Goal: Check status: Check status

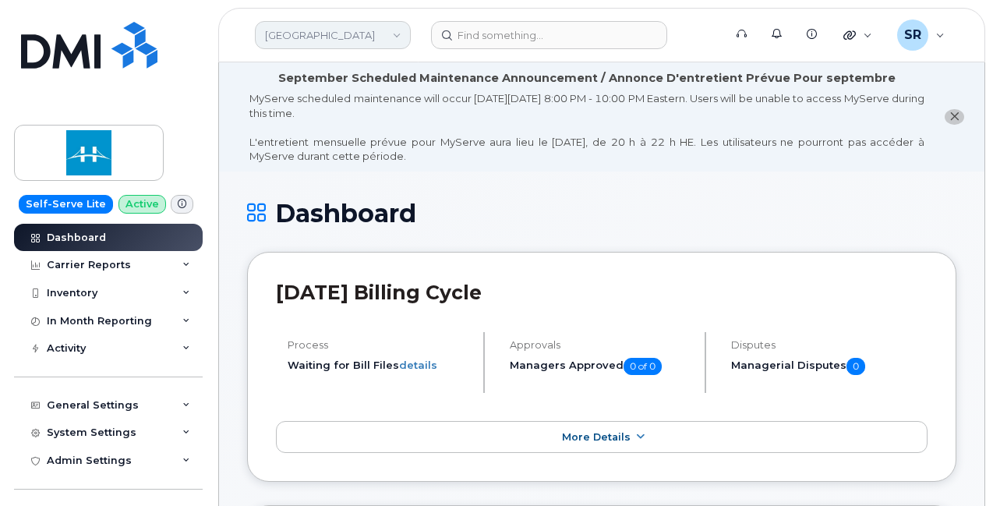
click at [321, 24] on link "Clearbridge" at bounding box center [333, 35] width 156 height 28
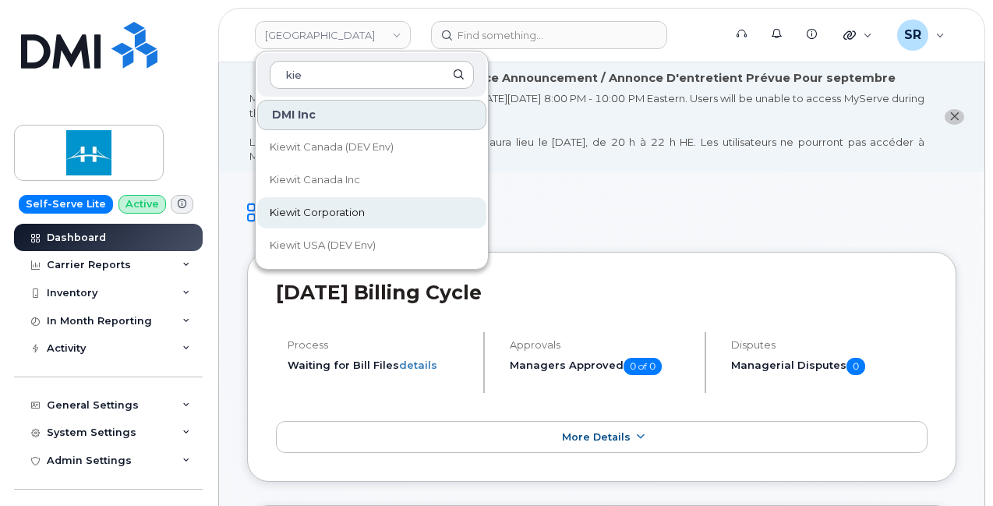
type input "kie"
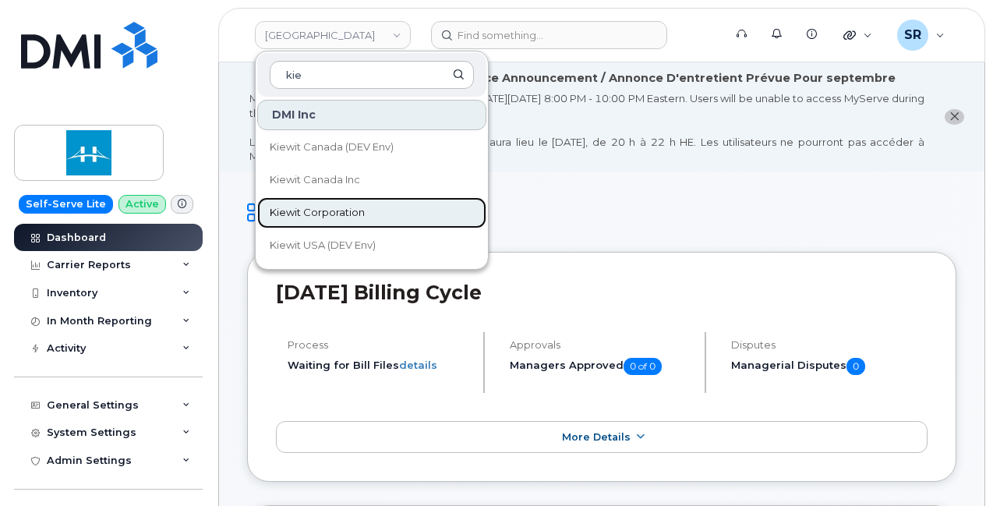
click at [376, 214] on link "Kiewit Corporation" at bounding box center [371, 212] width 229 height 31
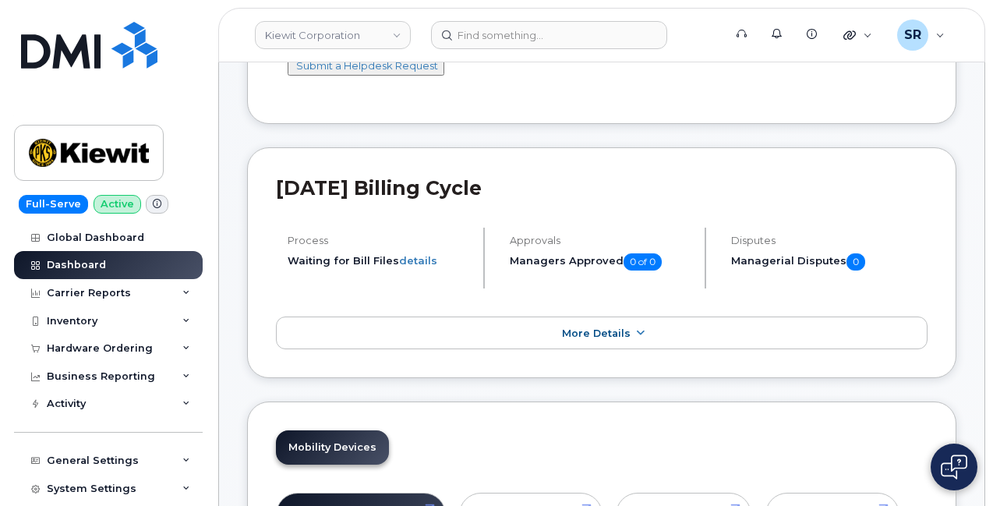
scroll to position [312, 0]
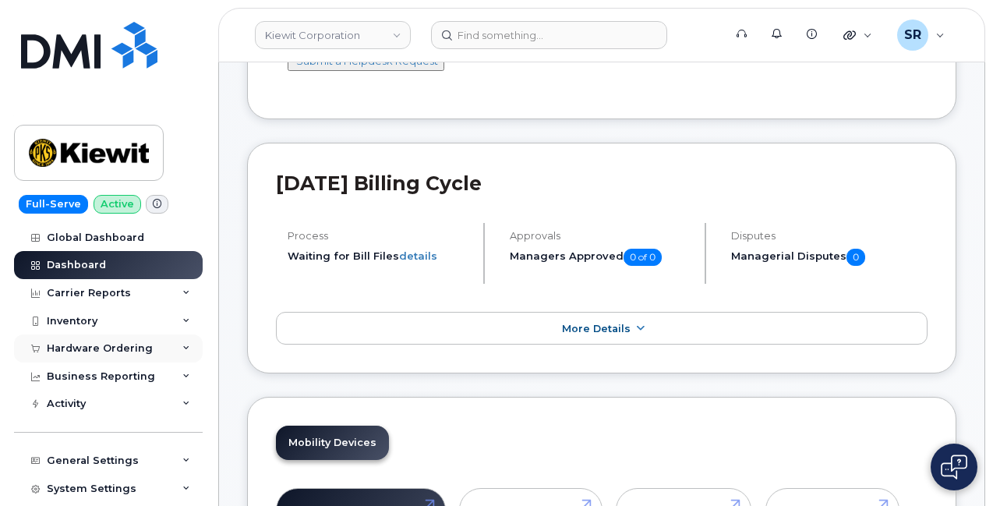
click at [129, 349] on div "Hardware Ordering" at bounding box center [100, 348] width 106 height 12
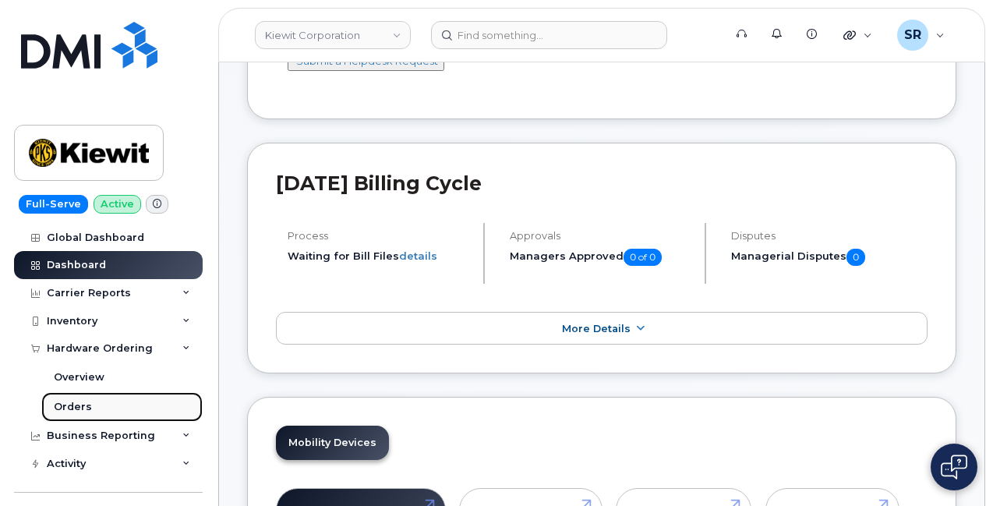
click at [108, 402] on link "Orders" at bounding box center [121, 407] width 161 height 30
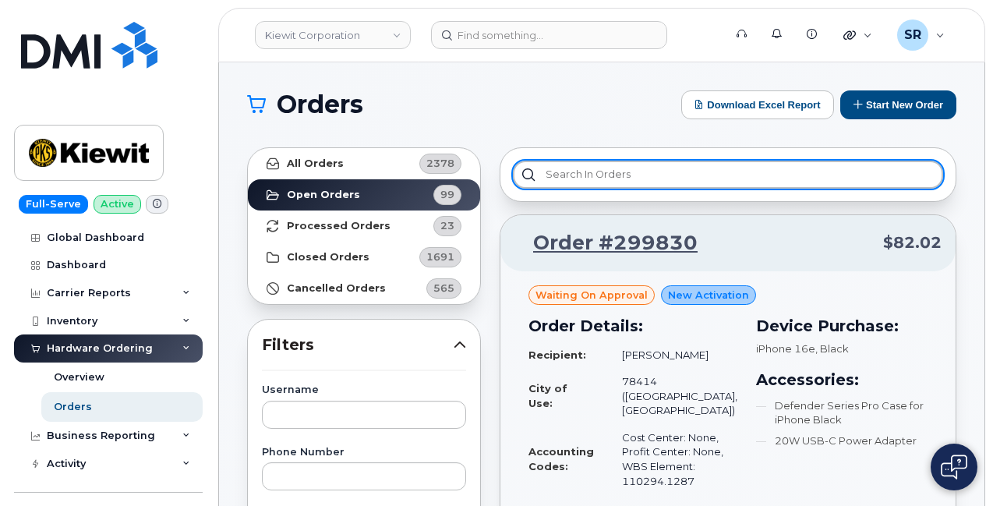
click at [645, 183] on input "text" at bounding box center [728, 175] width 430 height 28
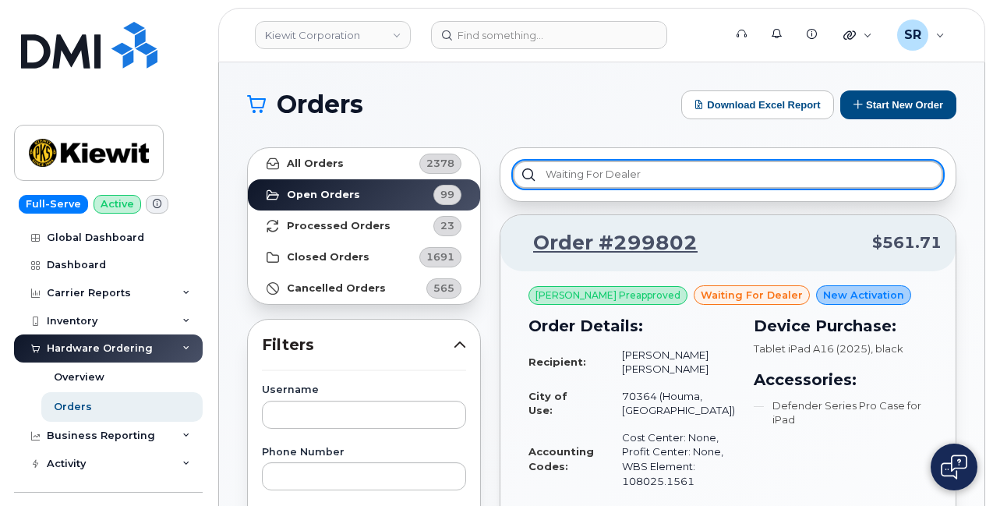
type input "waiting for dealer"
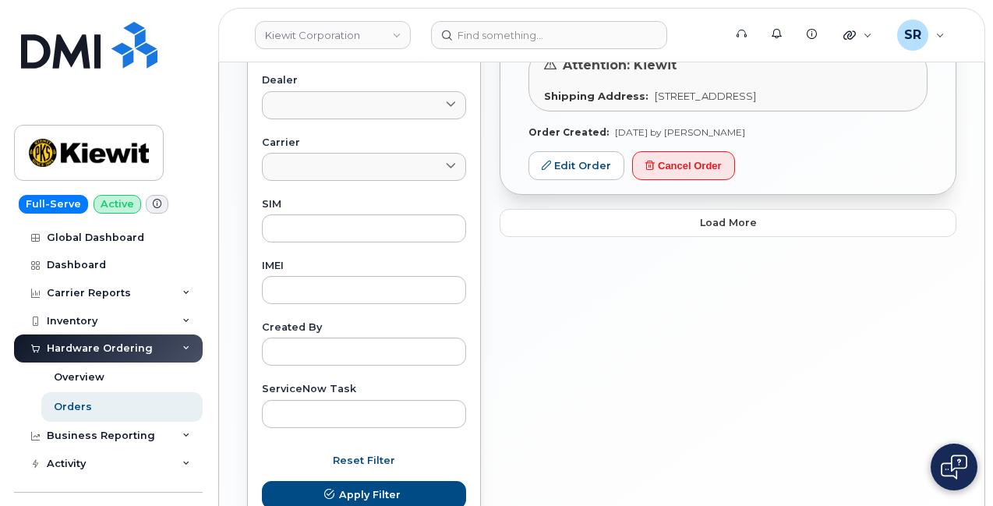
scroll to position [702, 0]
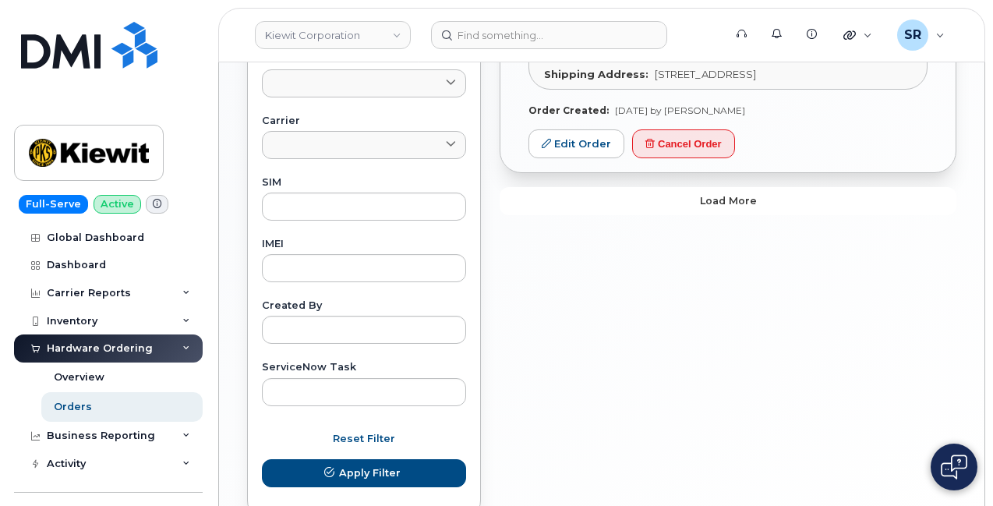
click at [701, 215] on button "Load more" at bounding box center [728, 201] width 457 height 28
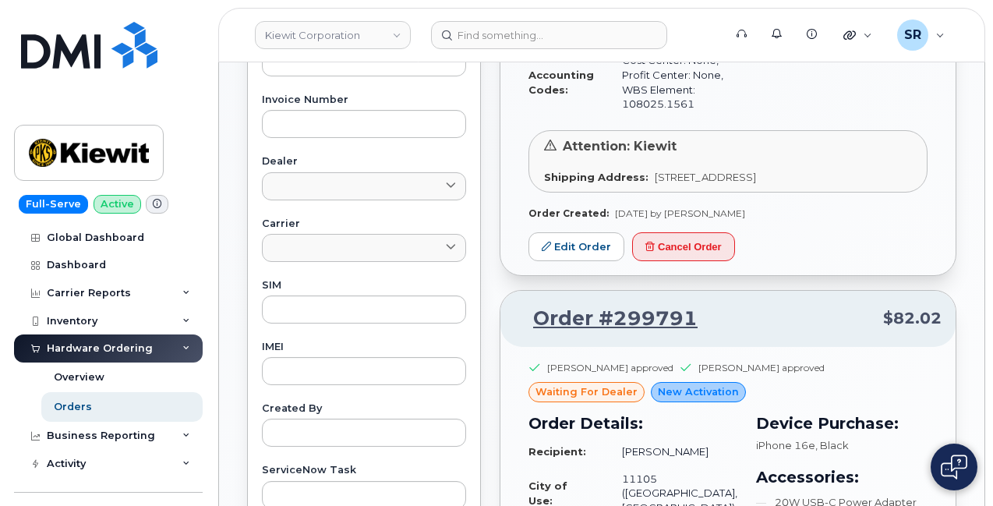
scroll to position [858, 0]
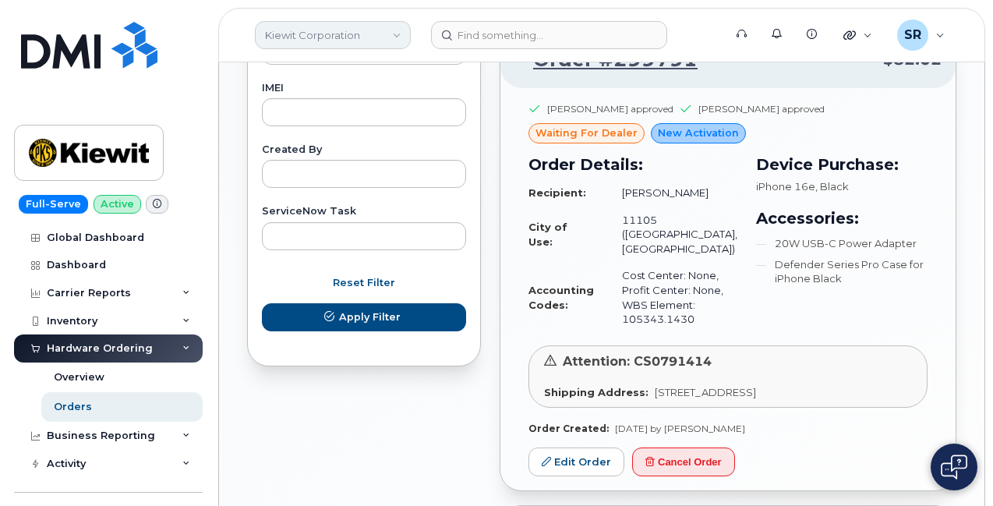
click at [390, 44] on link "Kiewit Corporation" at bounding box center [333, 35] width 156 height 28
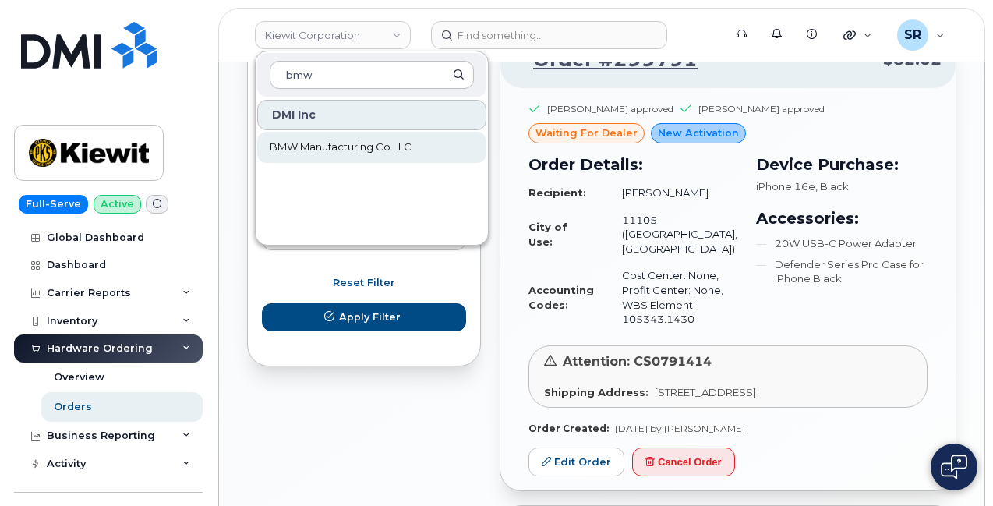
type input "bmw"
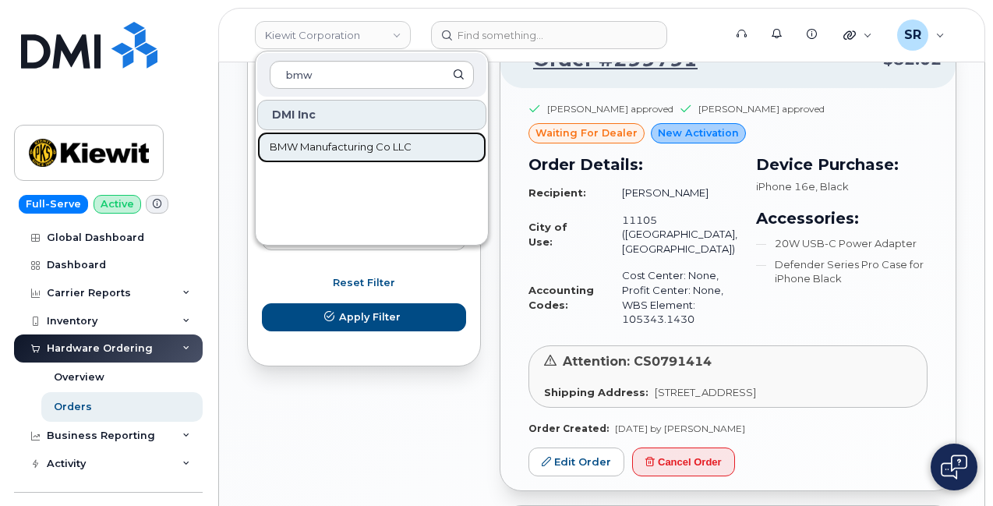
click at [397, 148] on span "BMW Manufacturing Co LLC" at bounding box center [341, 148] width 142 height 16
